Goal: Task Accomplishment & Management: Manage account settings

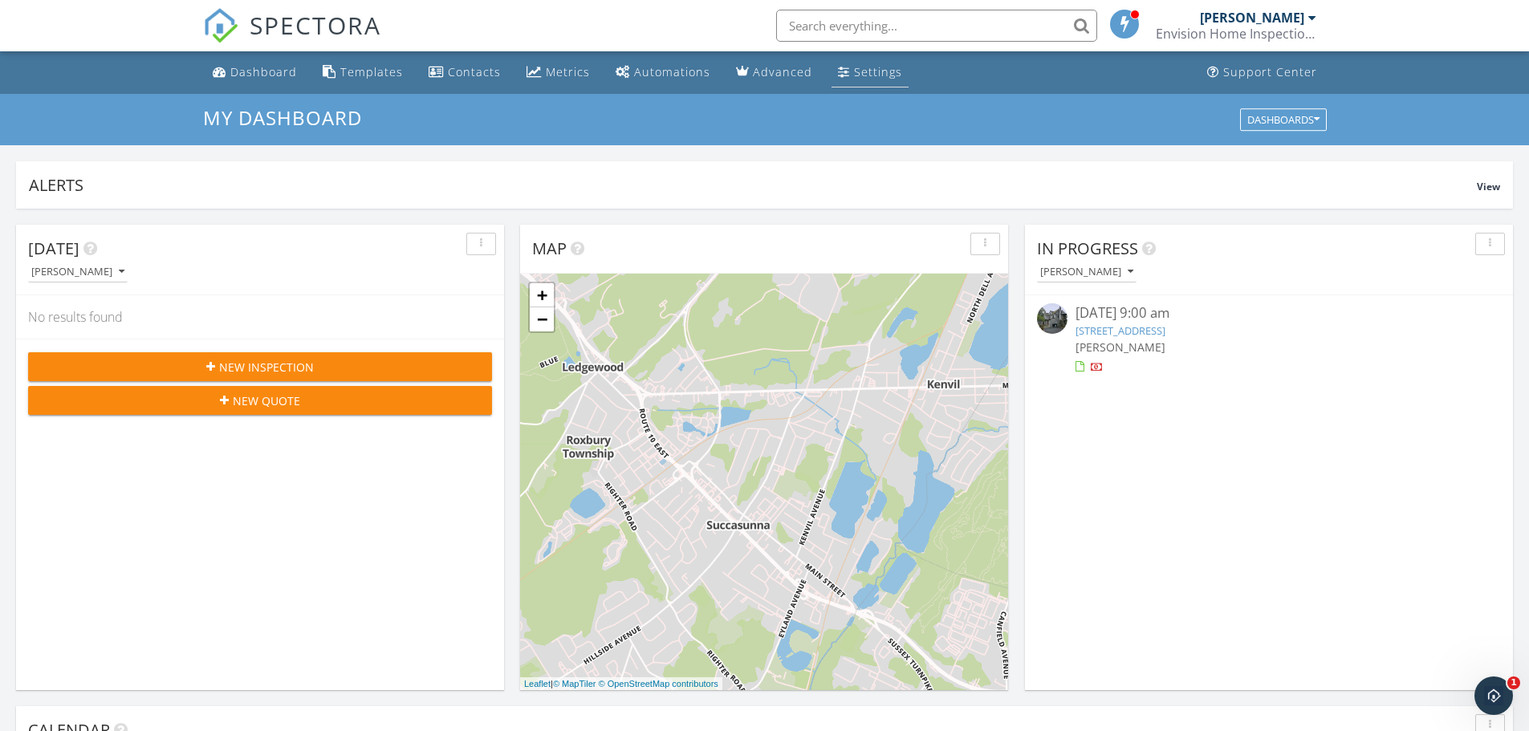
click at [848, 79] on link "Settings" at bounding box center [870, 73] width 77 height 30
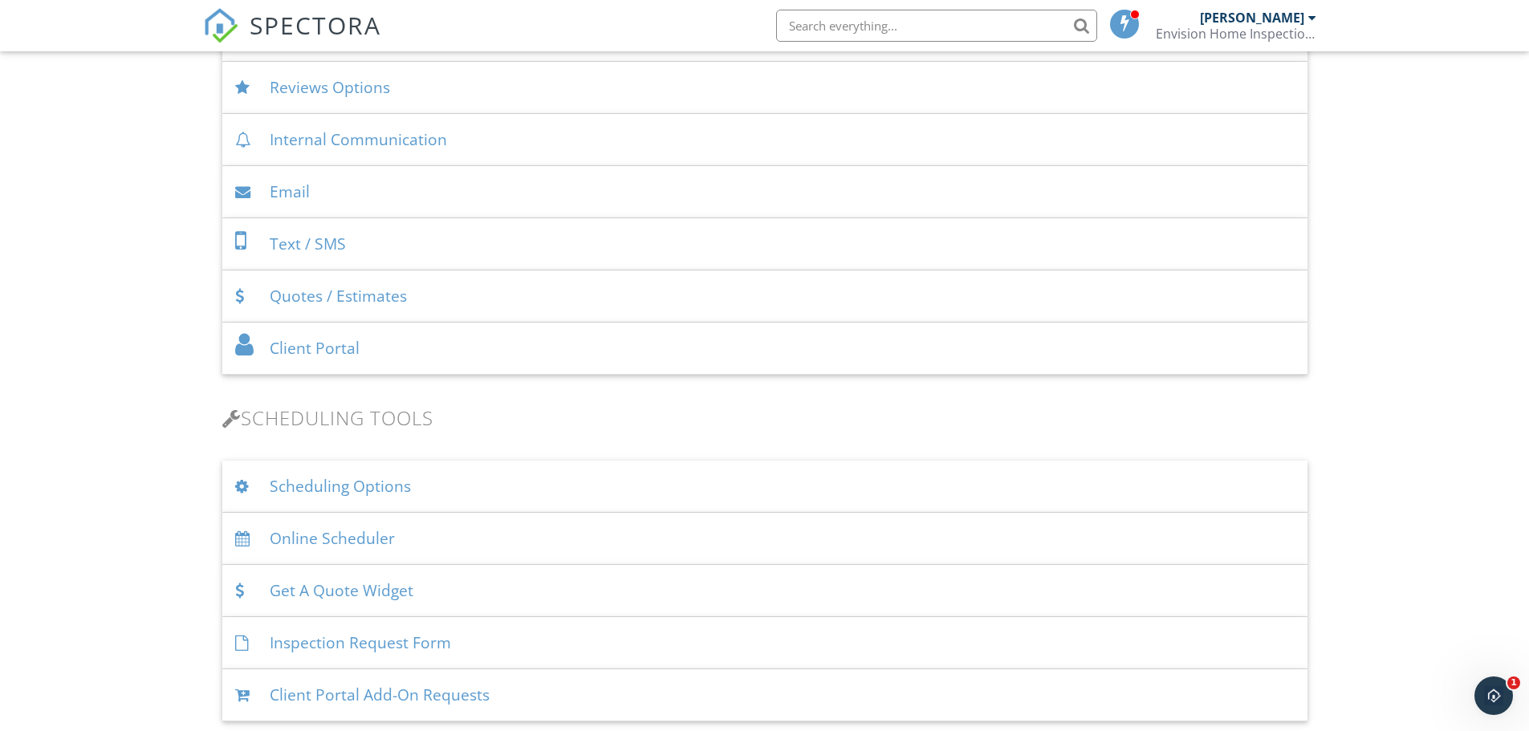
scroll to position [723, 0]
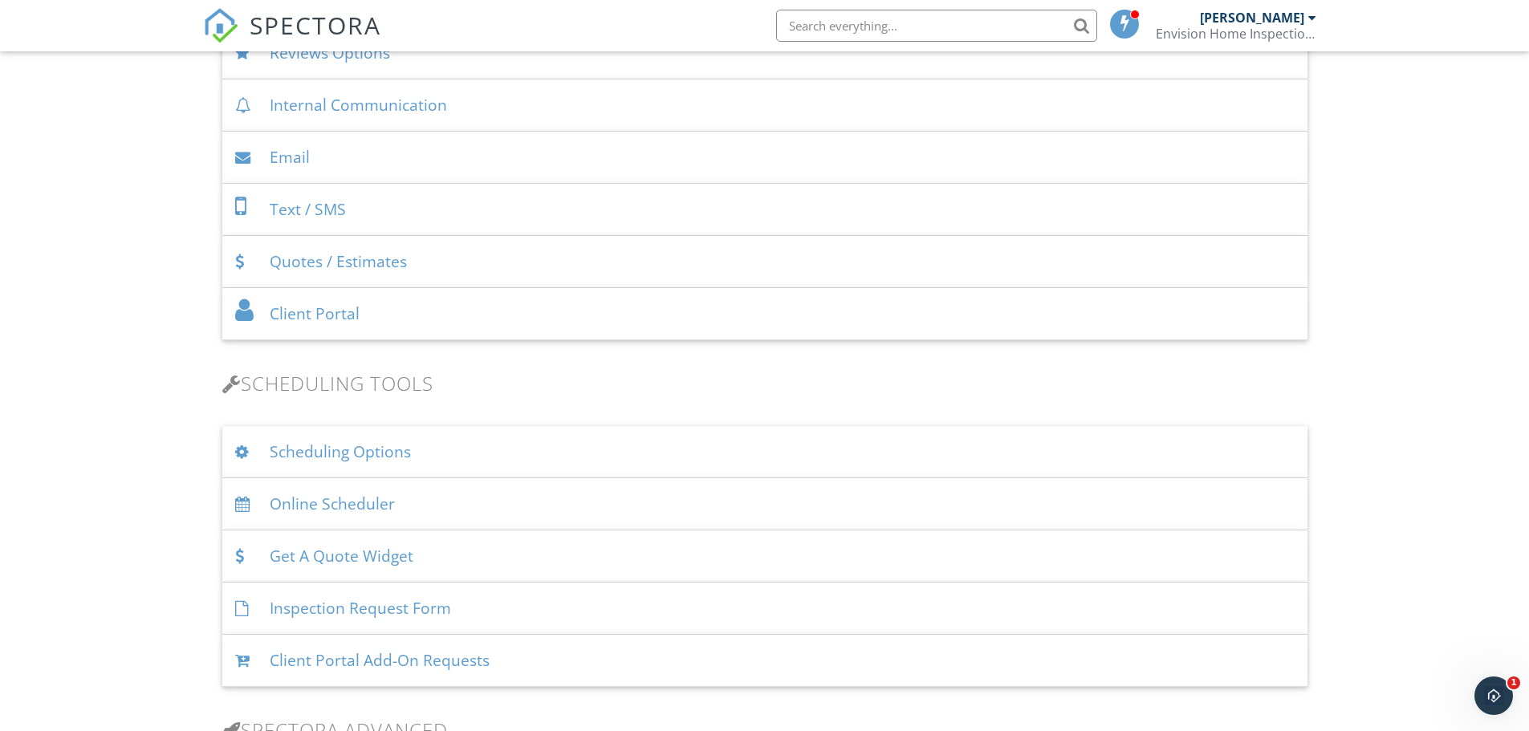
click at [441, 259] on div "Quotes / Estimates" at bounding box center [764, 262] width 1085 height 52
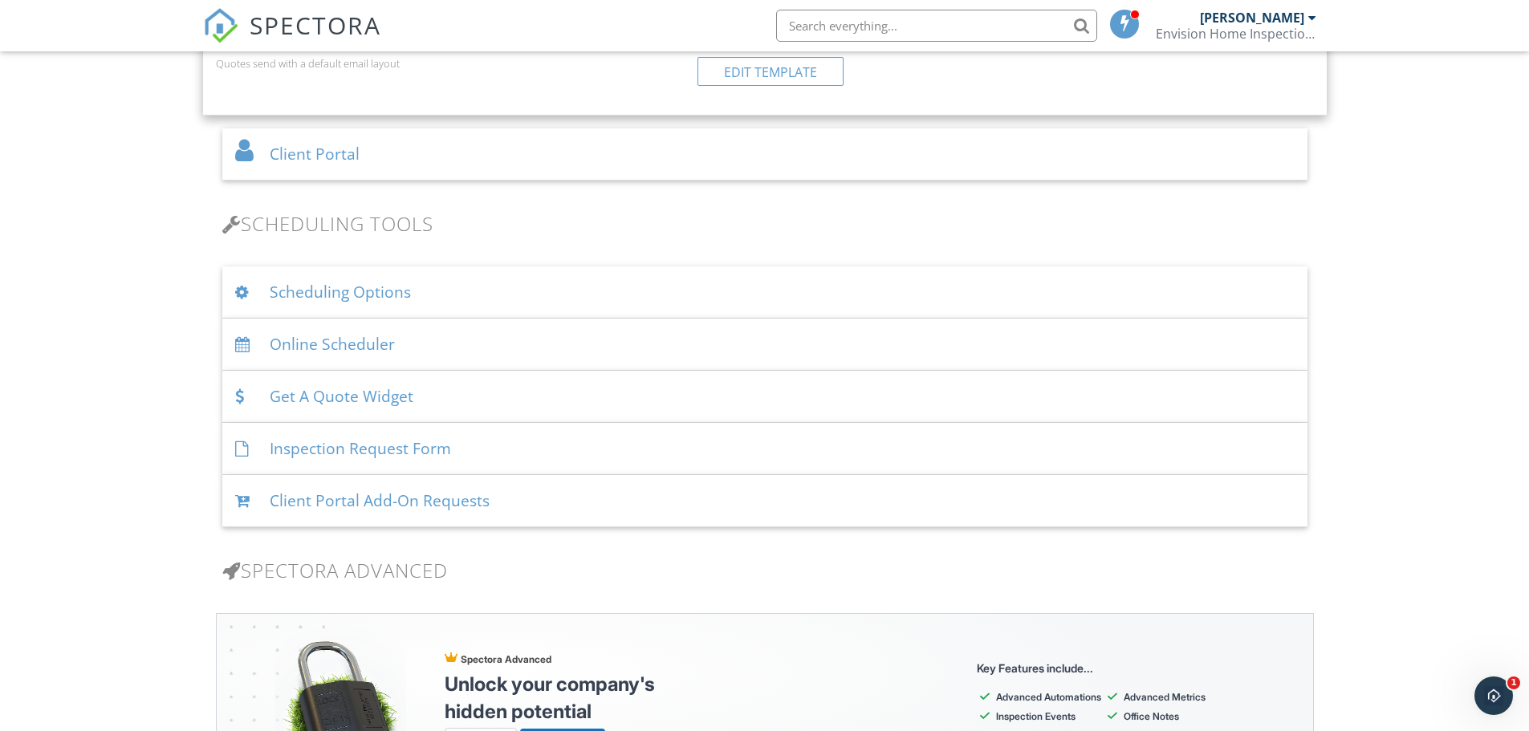
scroll to position [1044, 0]
click at [340, 443] on div "Inspection Request Form" at bounding box center [764, 448] width 1085 height 52
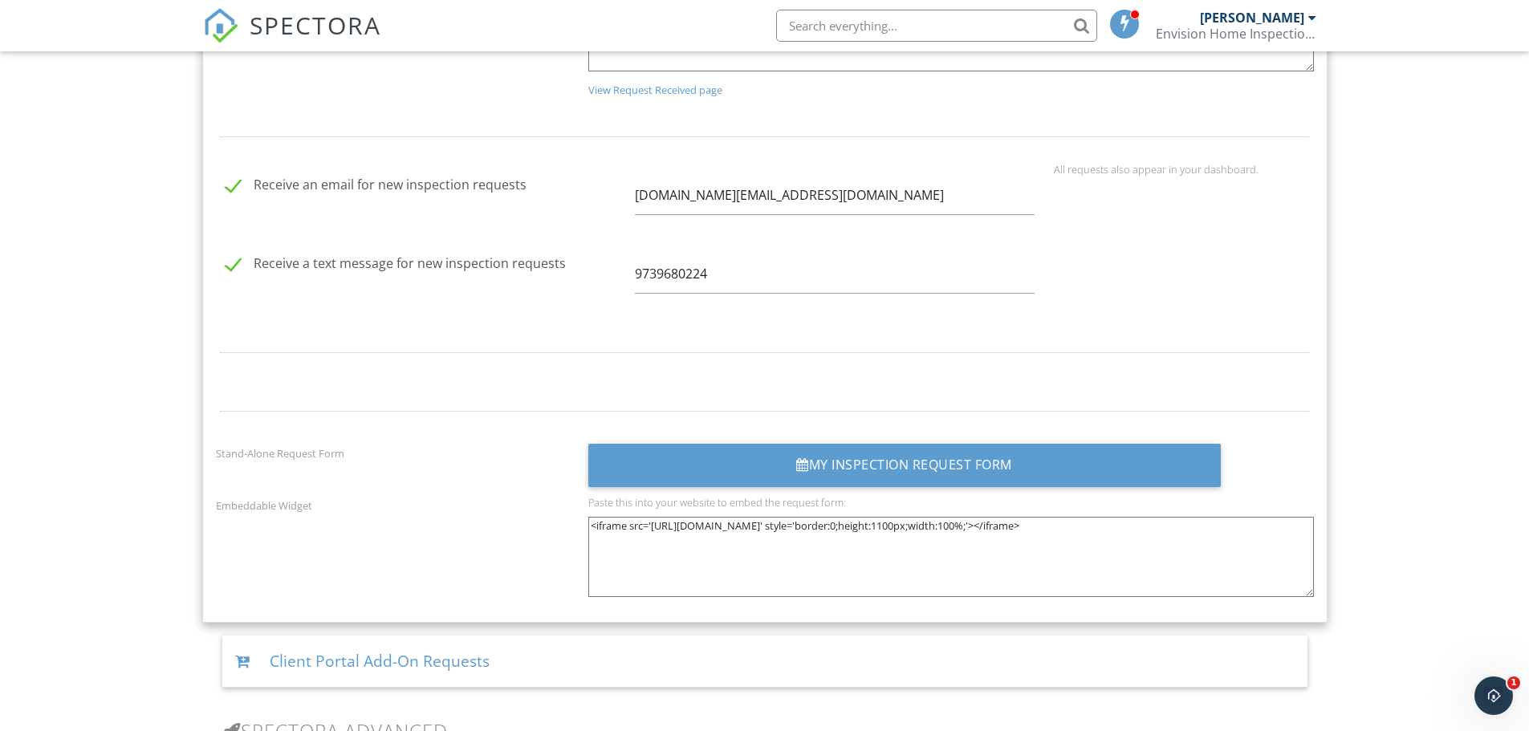
scroll to position [2248, 0]
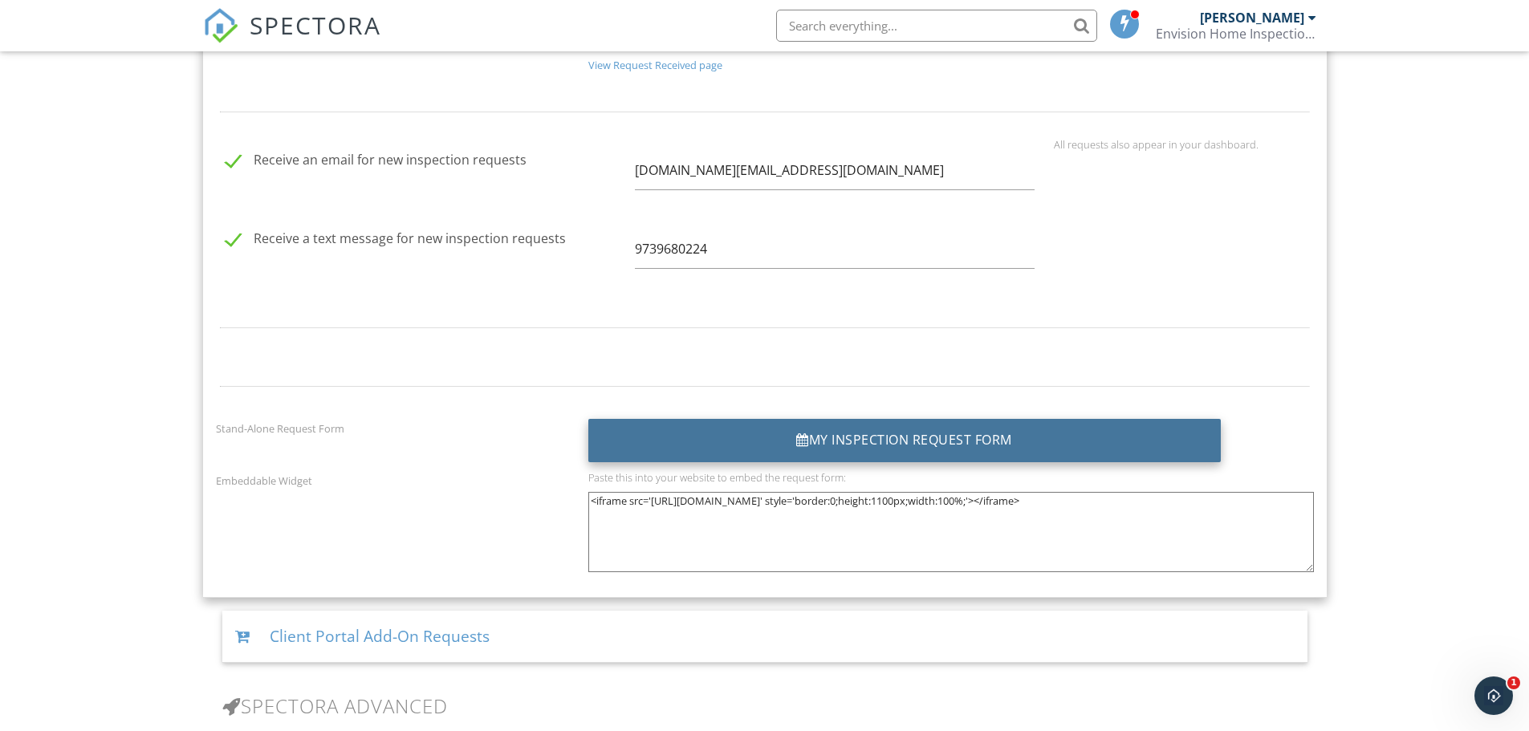
click at [889, 440] on div "My Inspection Request Form" at bounding box center [904, 440] width 633 height 43
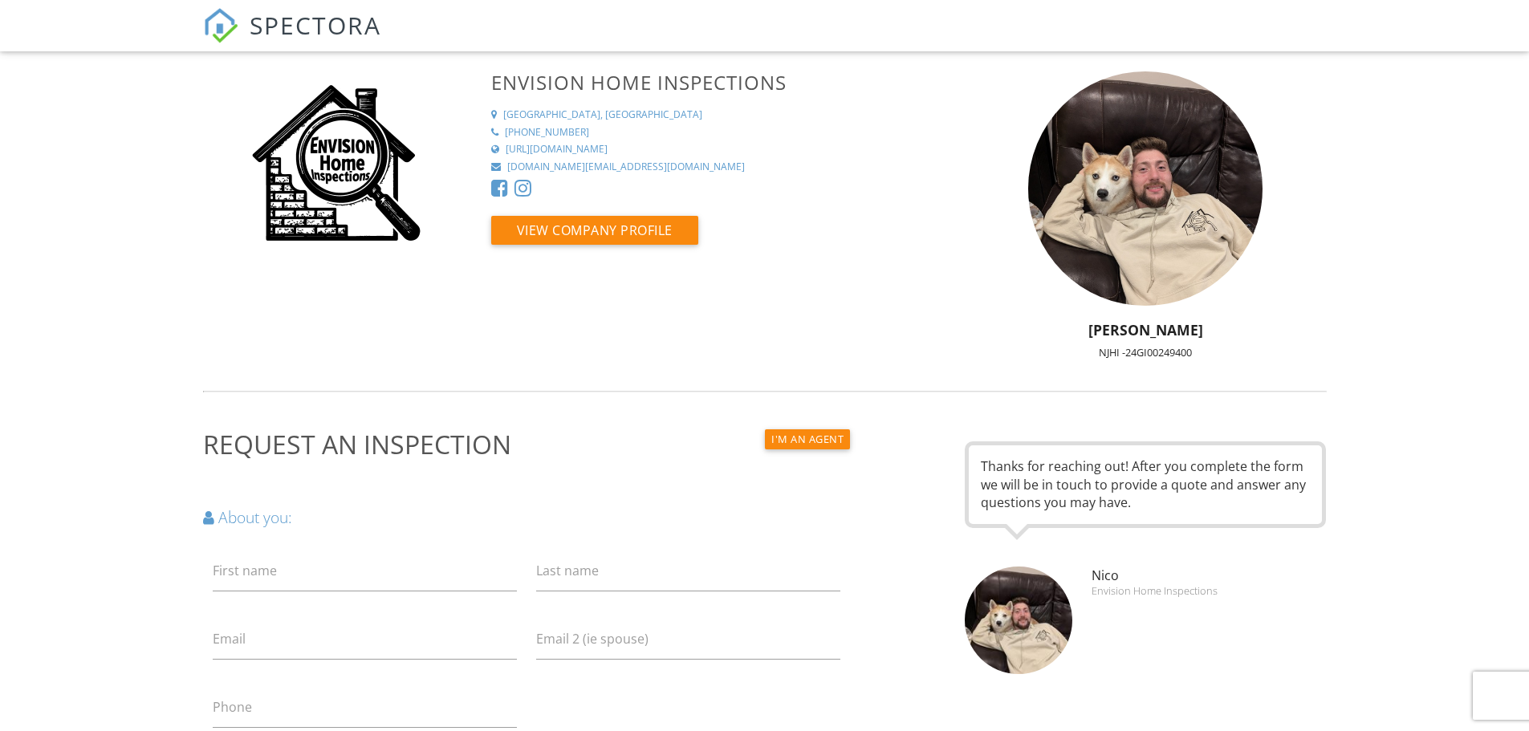
drag, startPoint x: 957, startPoint y: 427, endPoint x: 907, endPoint y: 184, distance: 248.3
